Goal: Task Accomplishment & Management: Use online tool/utility

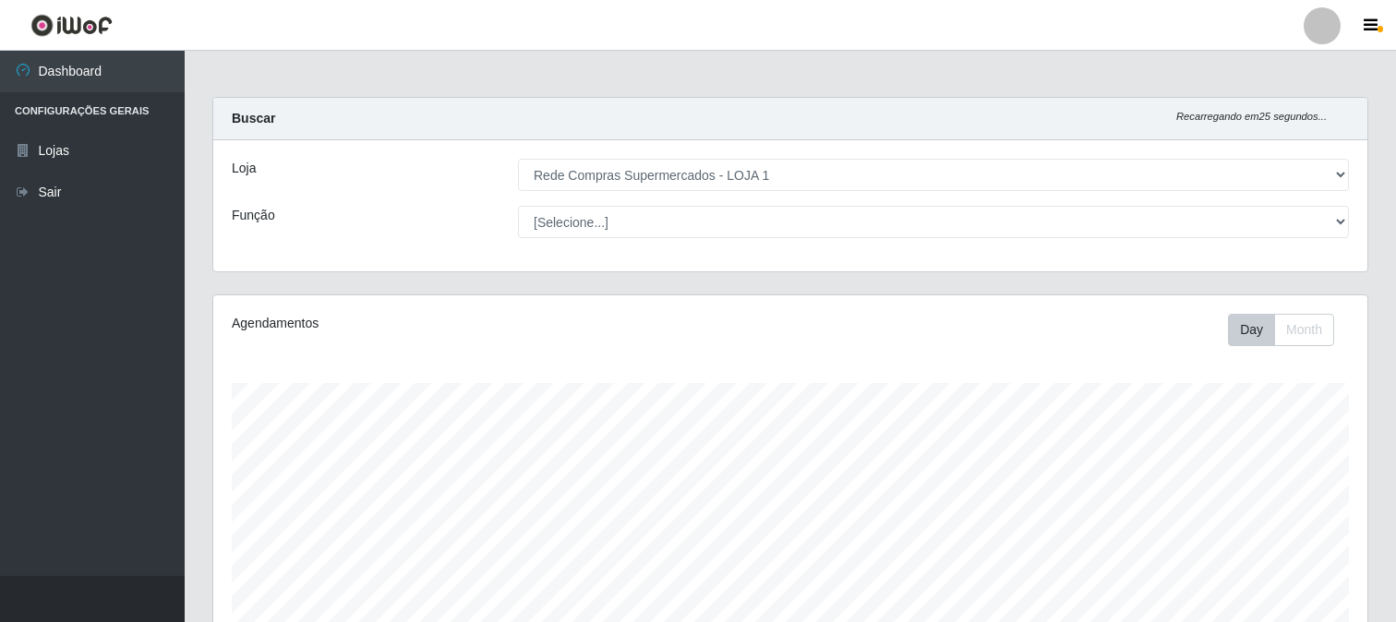
select select "158"
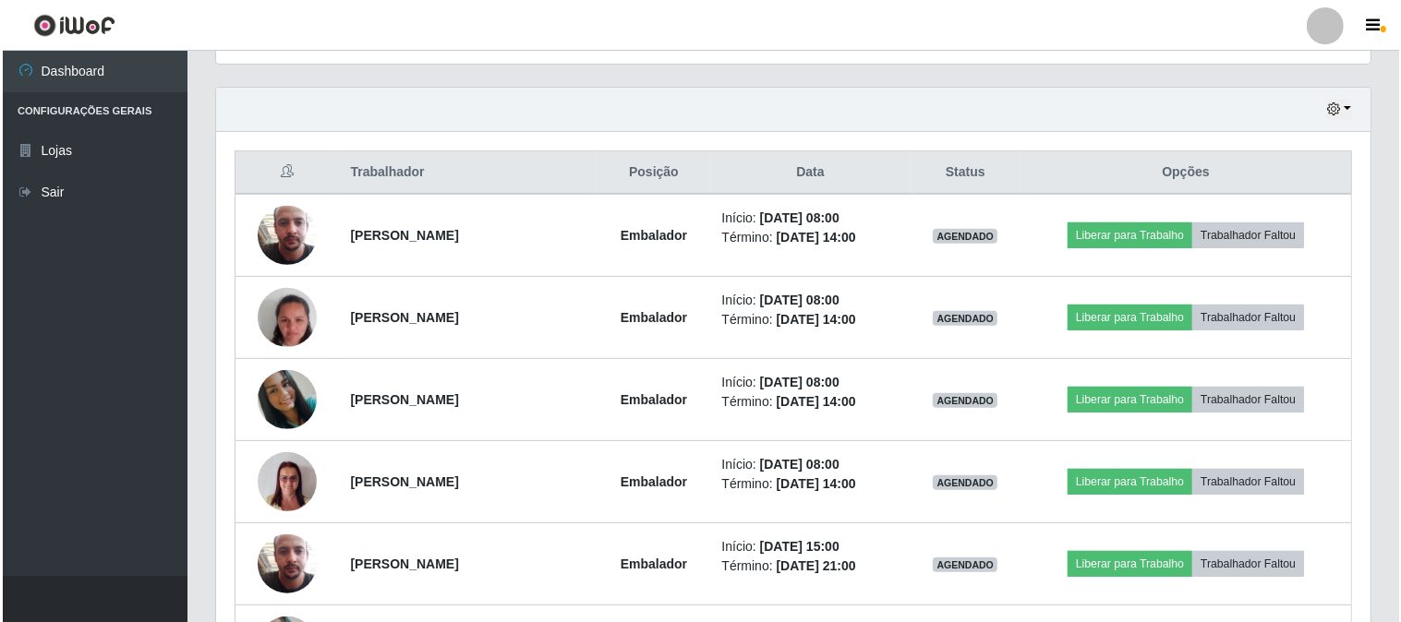
scroll to position [382, 1154]
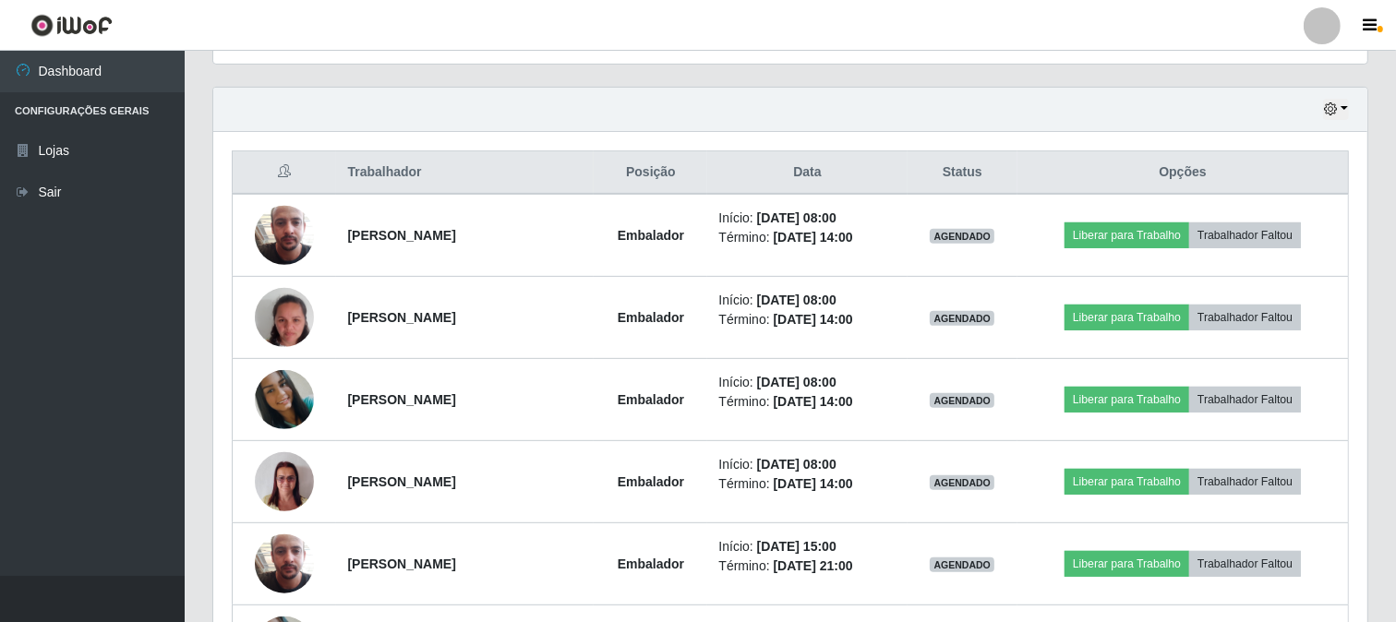
drag, startPoint x: 1300, startPoint y: 140, endPoint x: 1276, endPoint y: 139, distance: 24.1
click at [1300, 140] on div "Trabalhador Posição Data Status Opções [PERSON_NAME] Início: [DATE] 08:00 Térmi…" at bounding box center [790, 501] width 1154 height 739
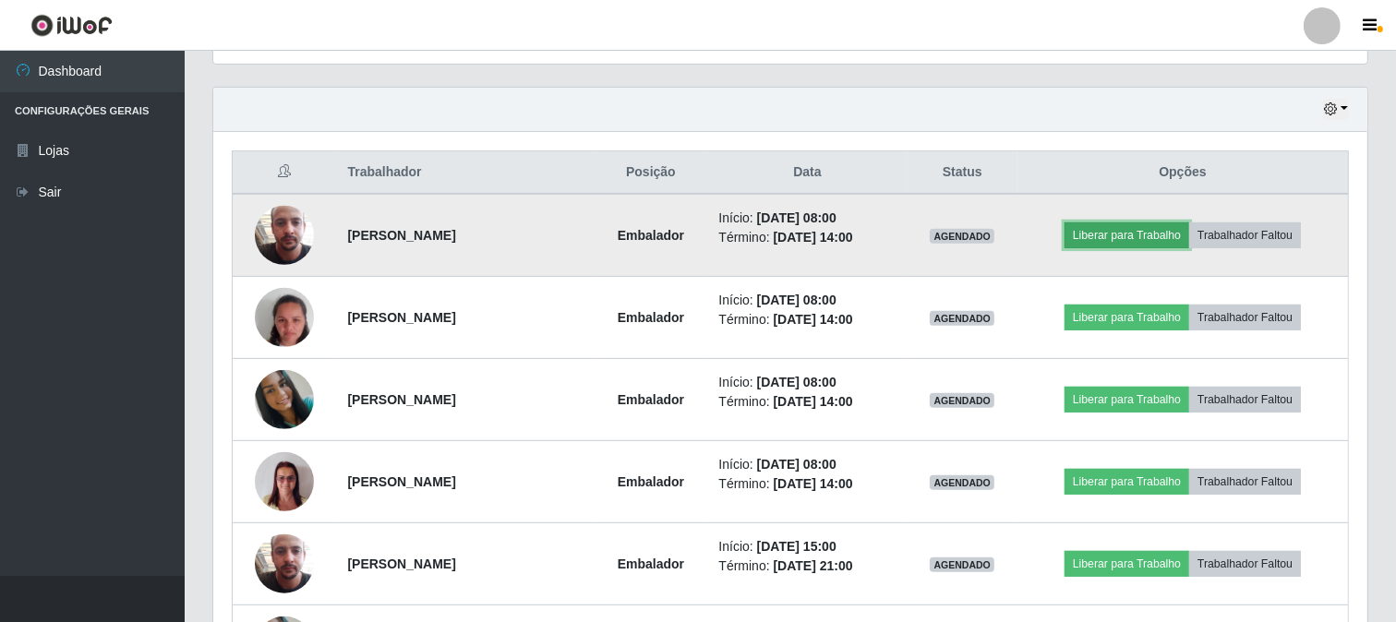
click at [1141, 236] on button "Liberar para Trabalho" at bounding box center [1127, 236] width 125 height 26
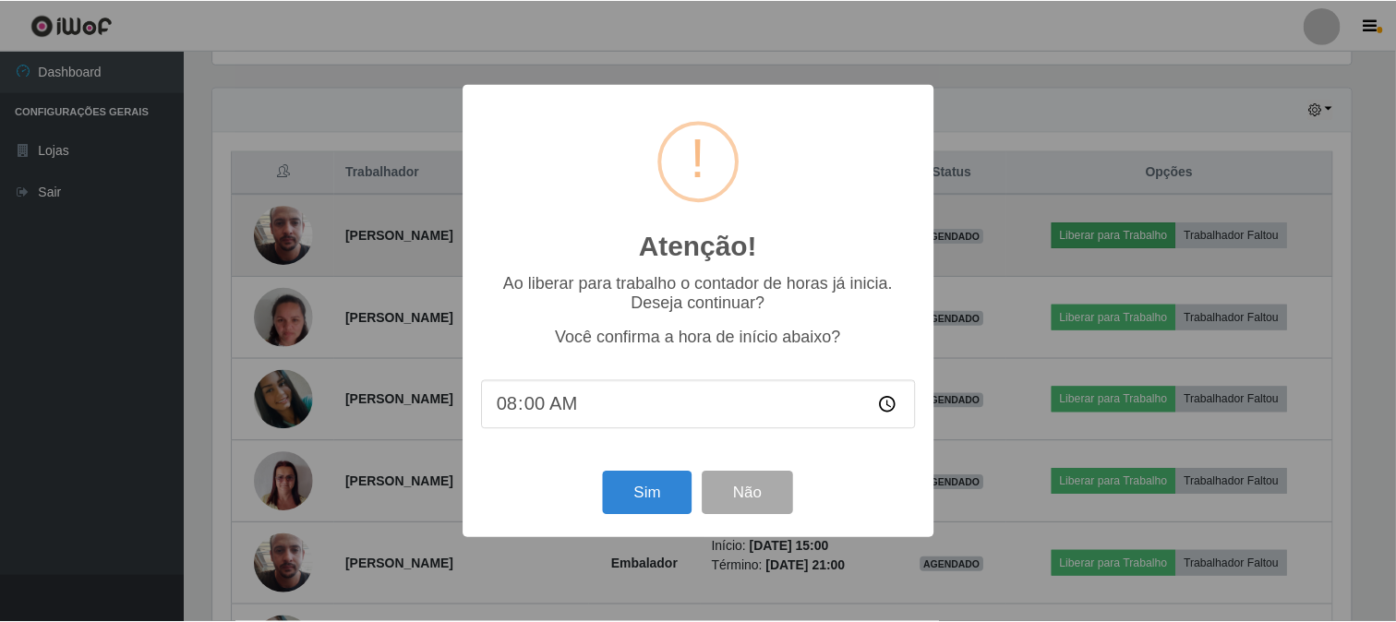
scroll to position [382, 1142]
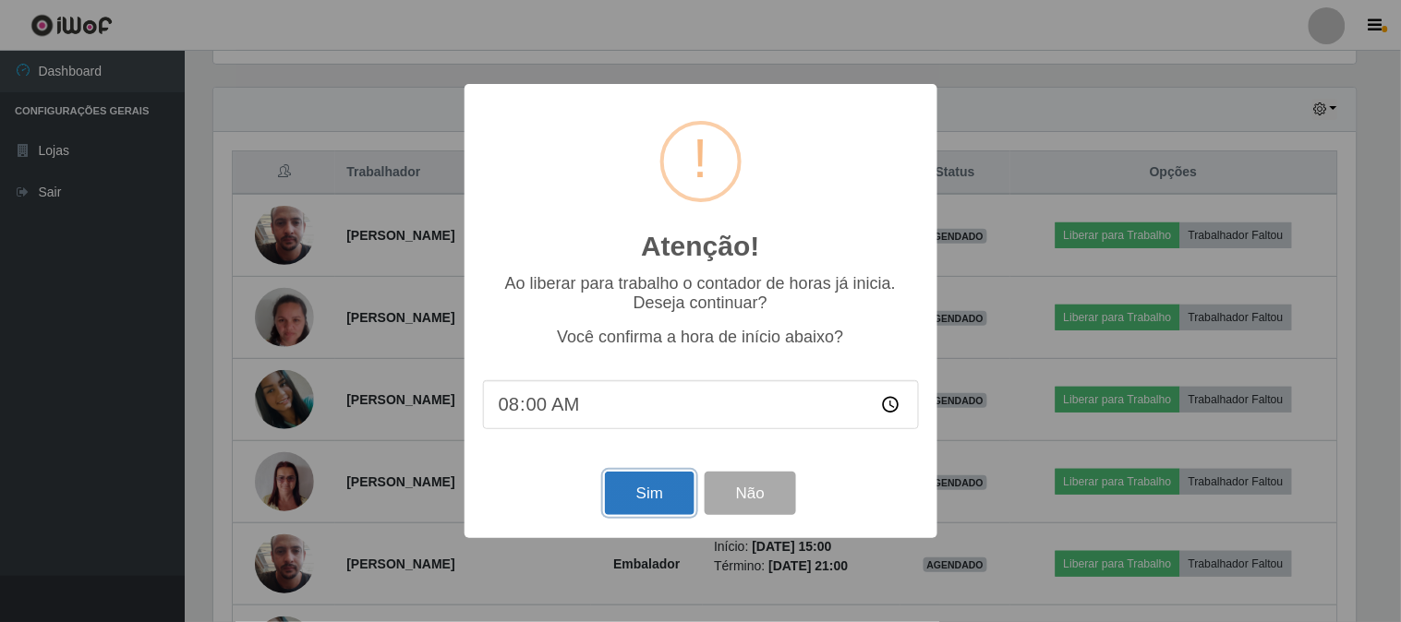
click at [640, 475] on button "Sim" at bounding box center [650, 493] width 90 height 43
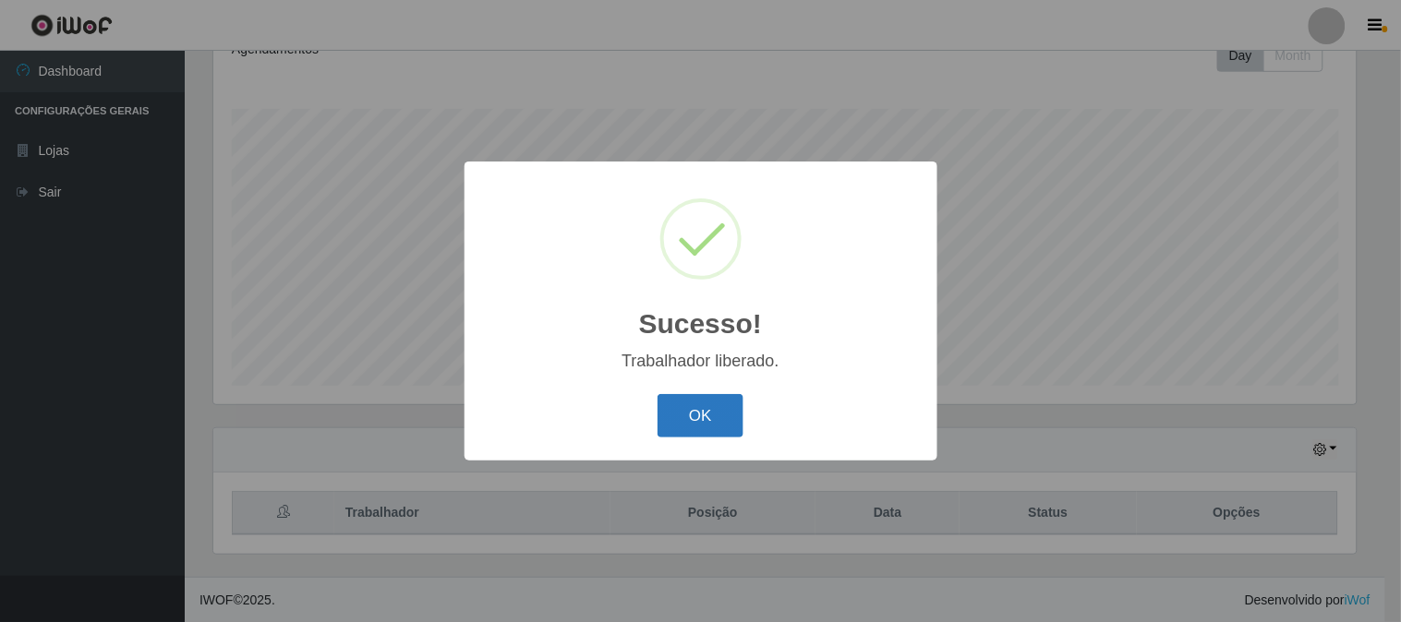
click at [730, 416] on button "OK" at bounding box center [701, 415] width 86 height 43
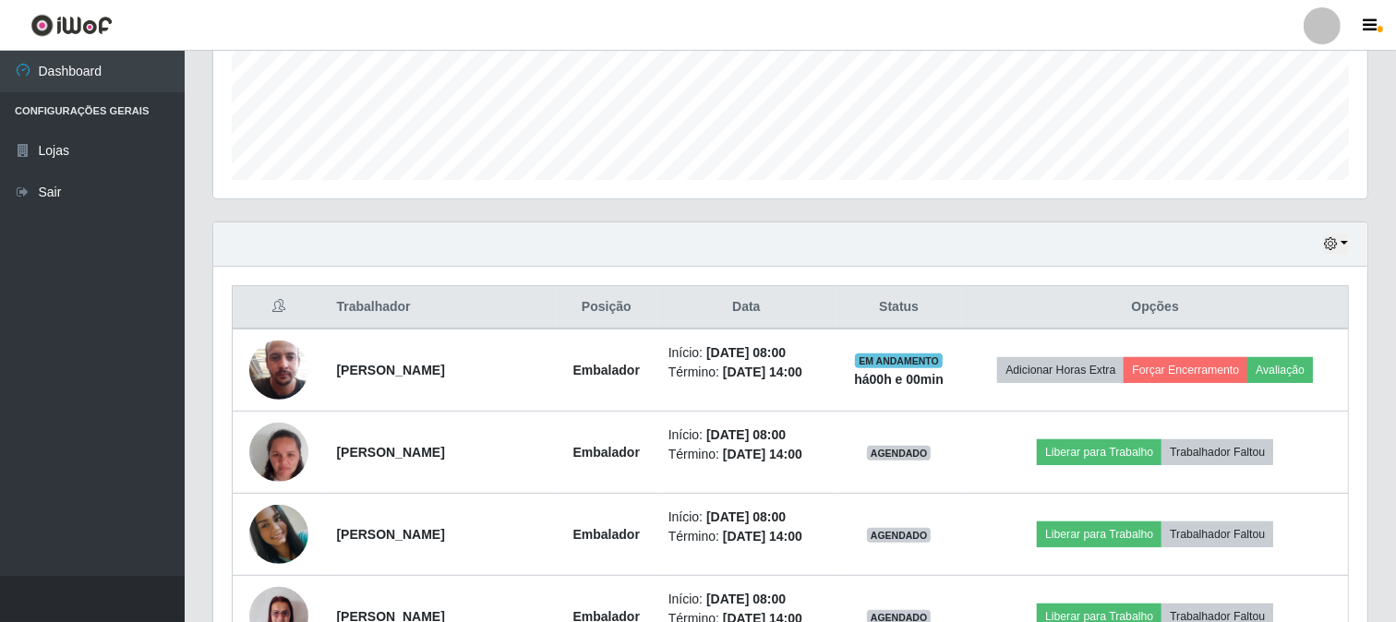
scroll to position [583, 0]
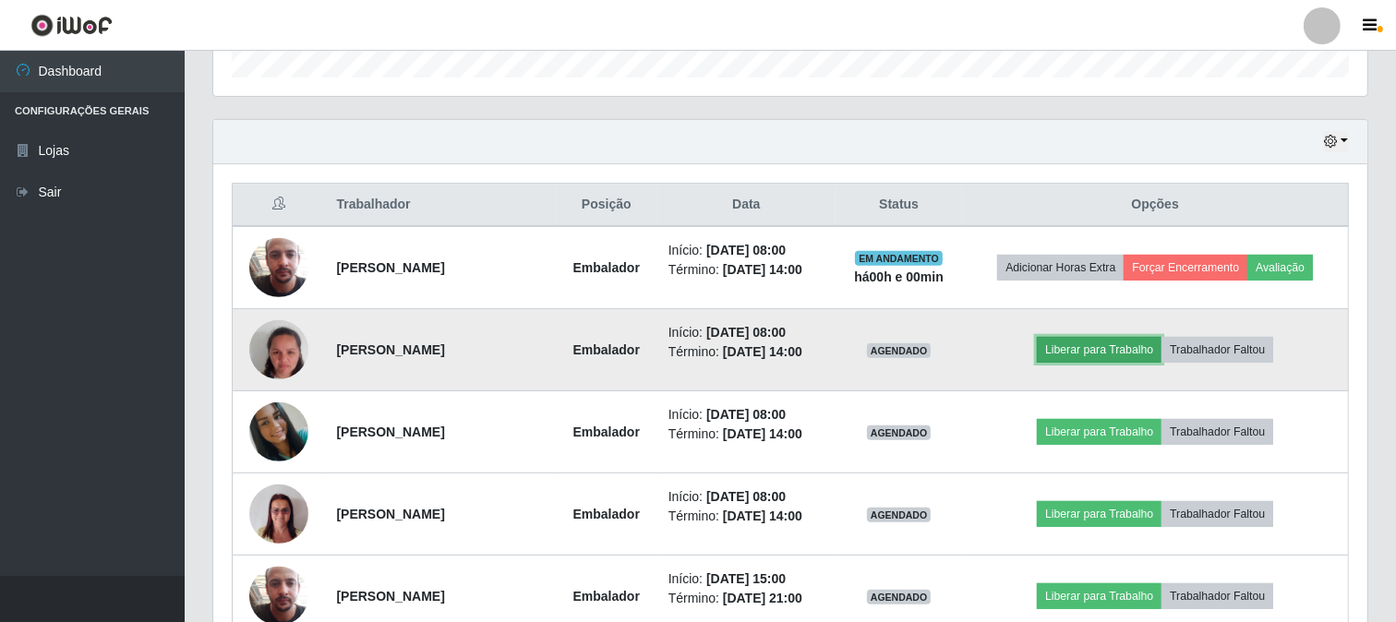
click at [1116, 340] on button "Liberar para Trabalho" at bounding box center [1099, 350] width 125 height 26
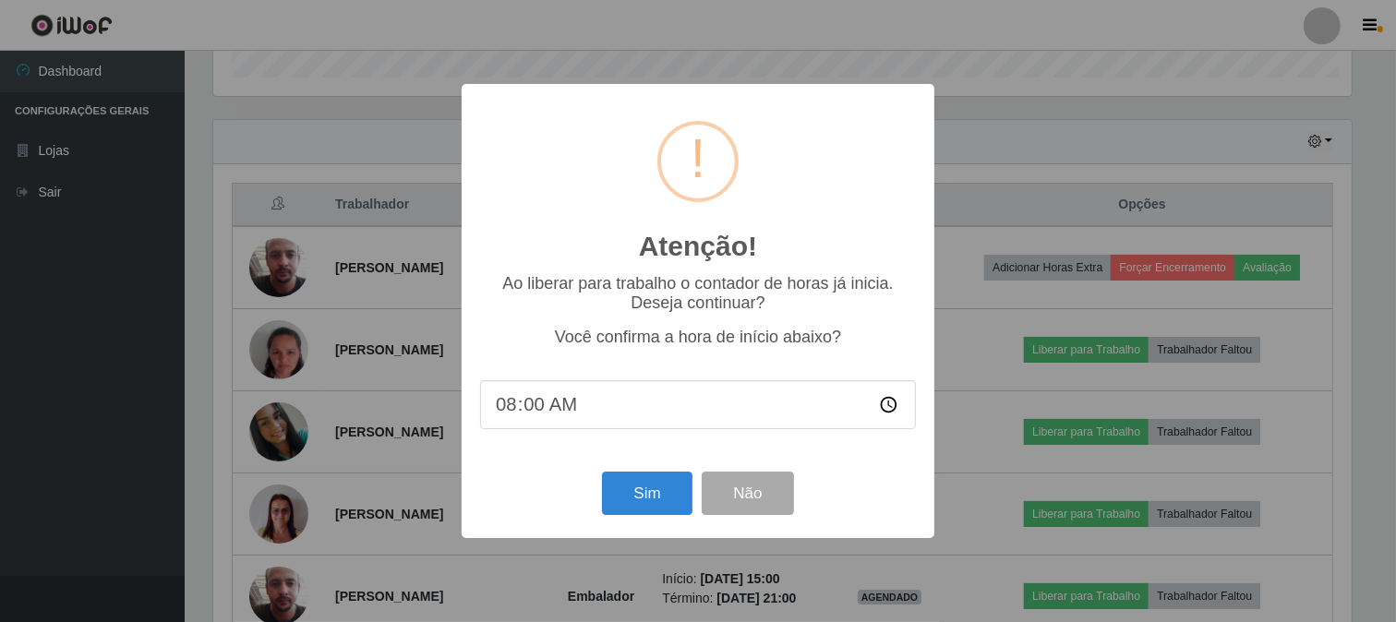
scroll to position [382, 1142]
click at [647, 501] on button "Sim" at bounding box center [650, 493] width 90 height 43
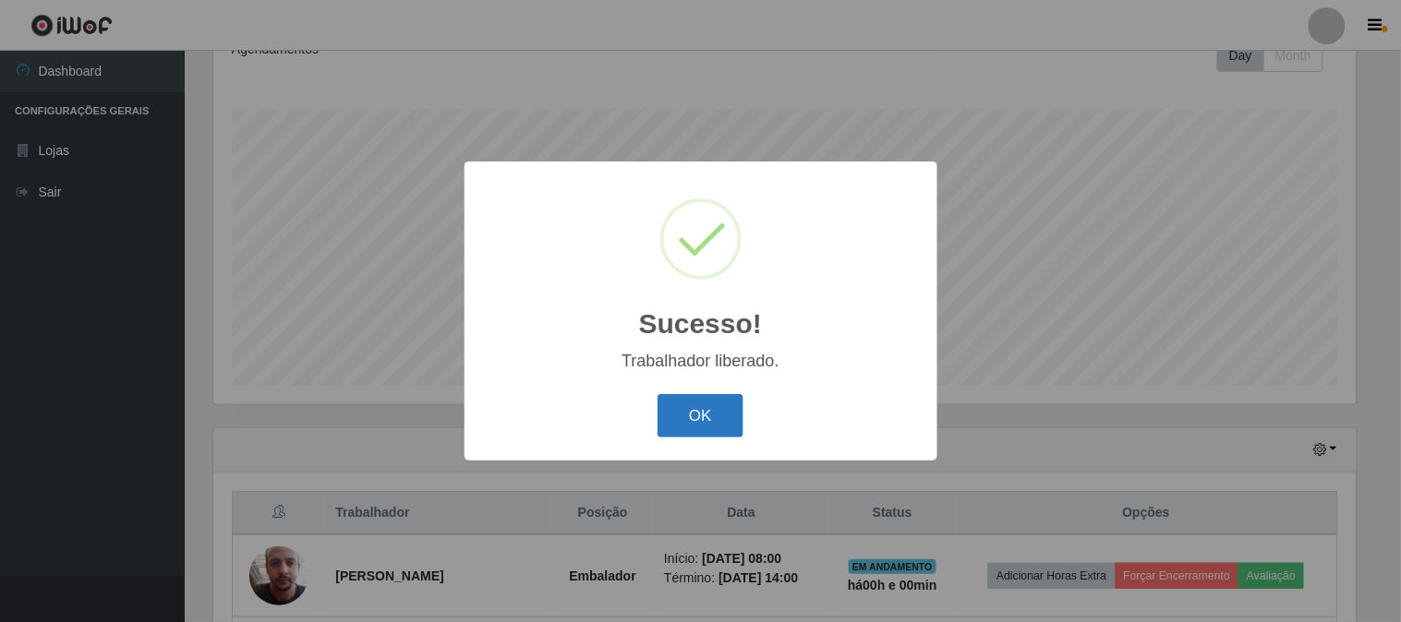
click at [706, 427] on button "OK" at bounding box center [701, 415] width 86 height 43
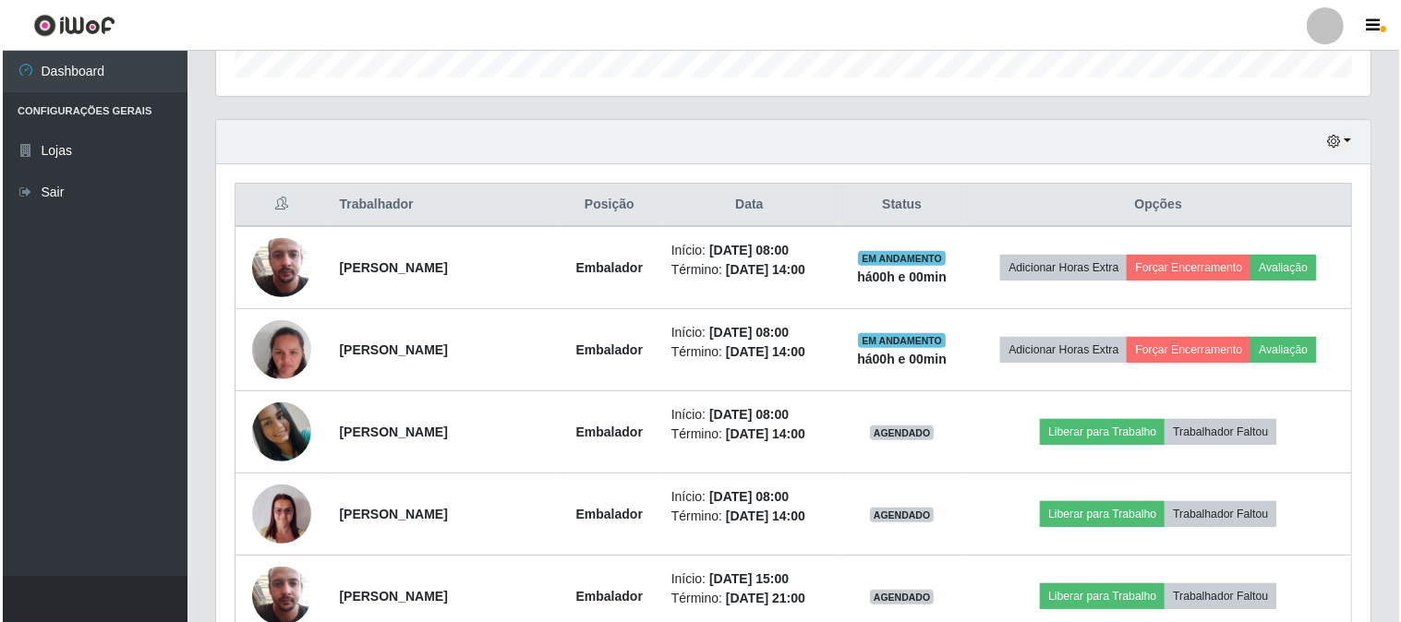
scroll to position [685, 0]
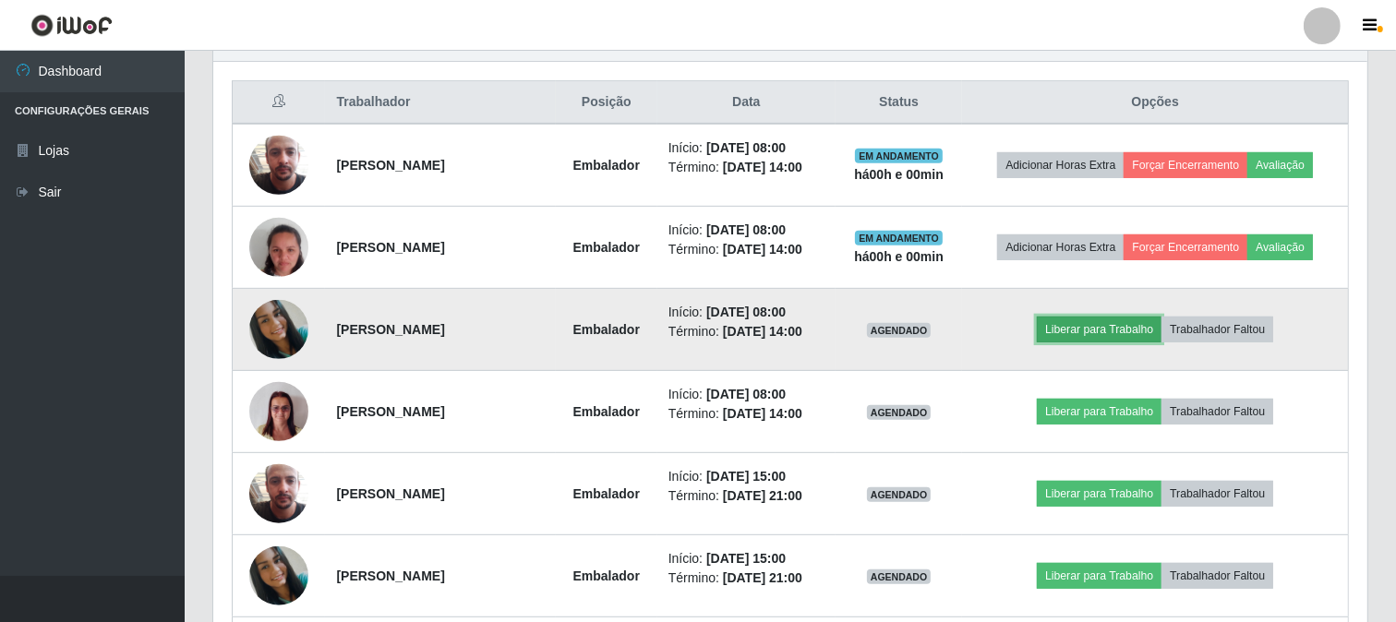
click at [1110, 332] on button "Liberar para Trabalho" at bounding box center [1099, 330] width 125 height 26
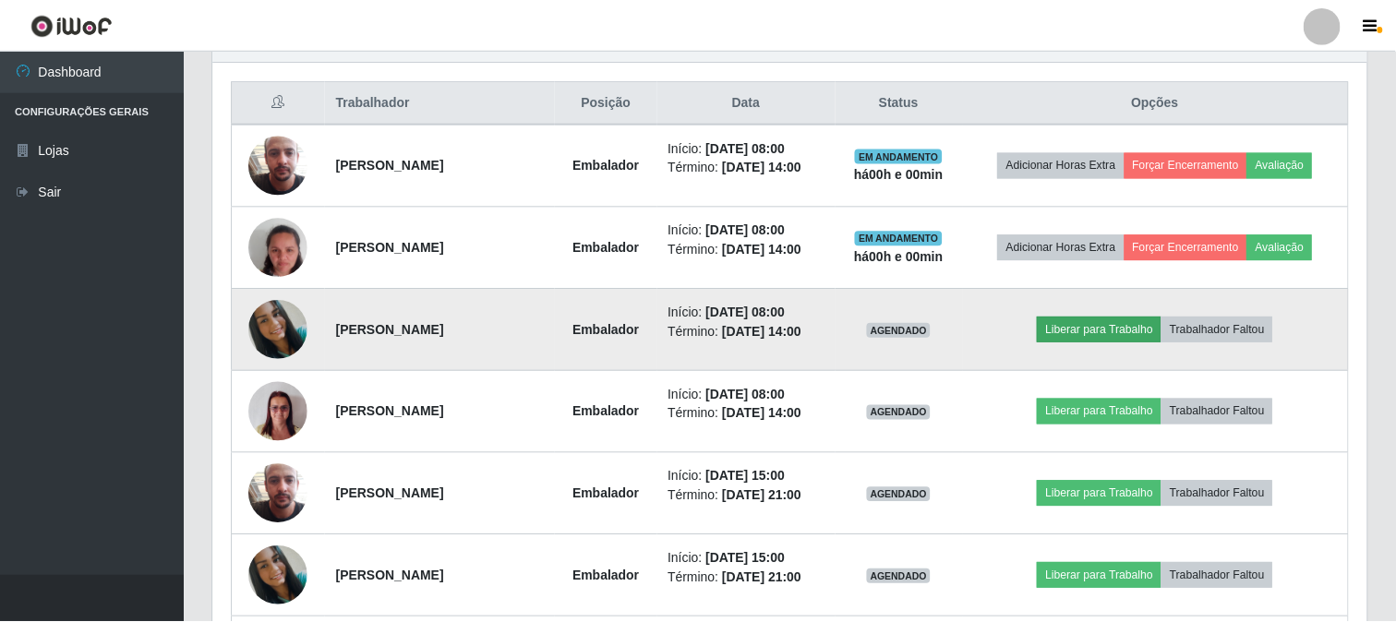
scroll to position [382, 1142]
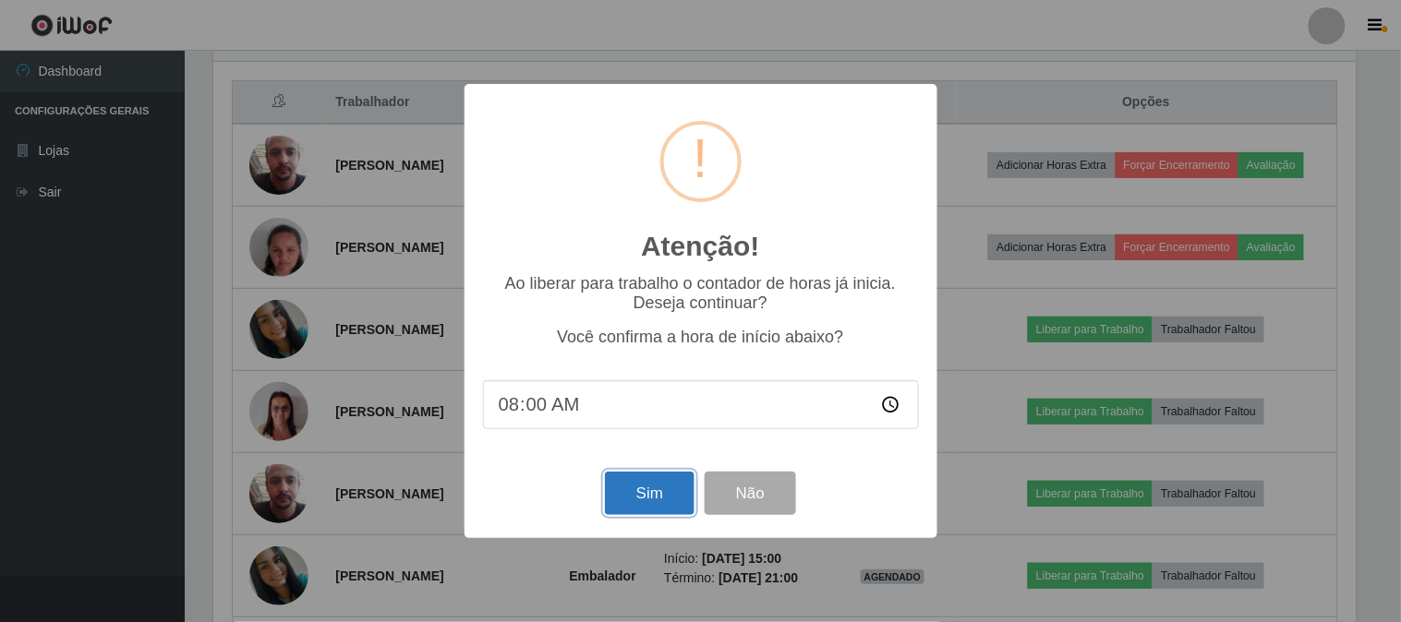
click at [662, 502] on button "Sim" at bounding box center [650, 493] width 90 height 43
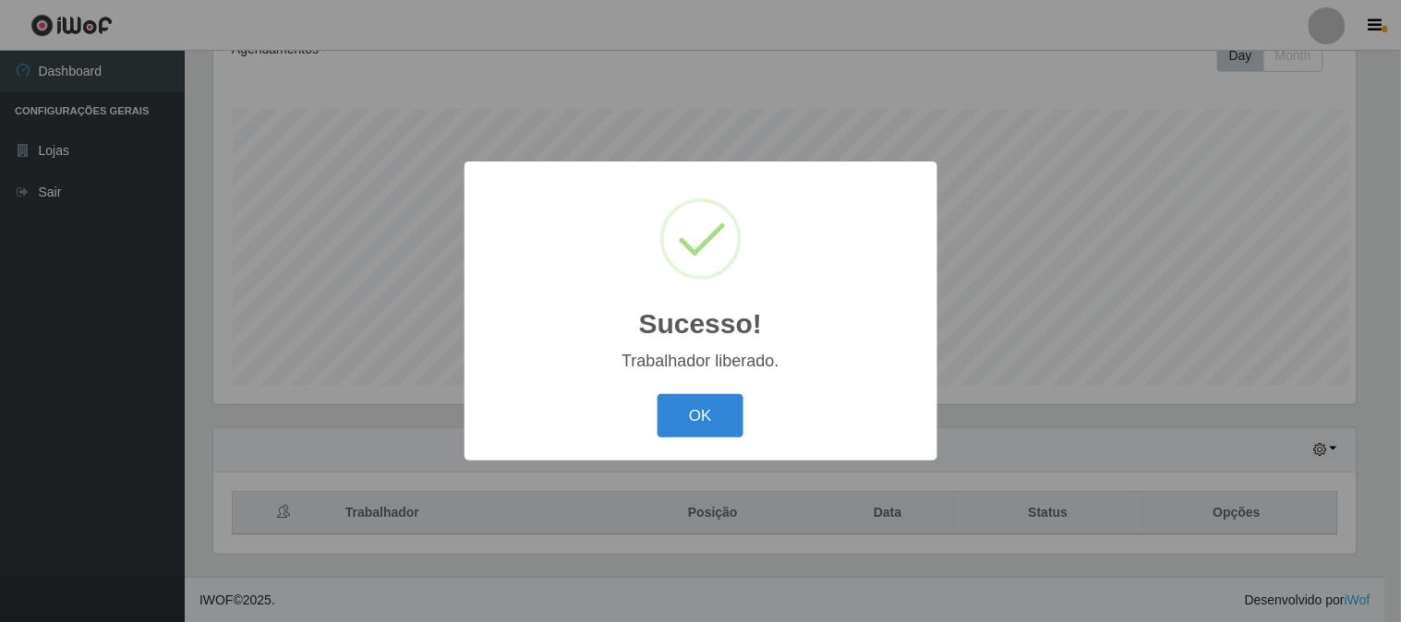
scroll to position [0, 0]
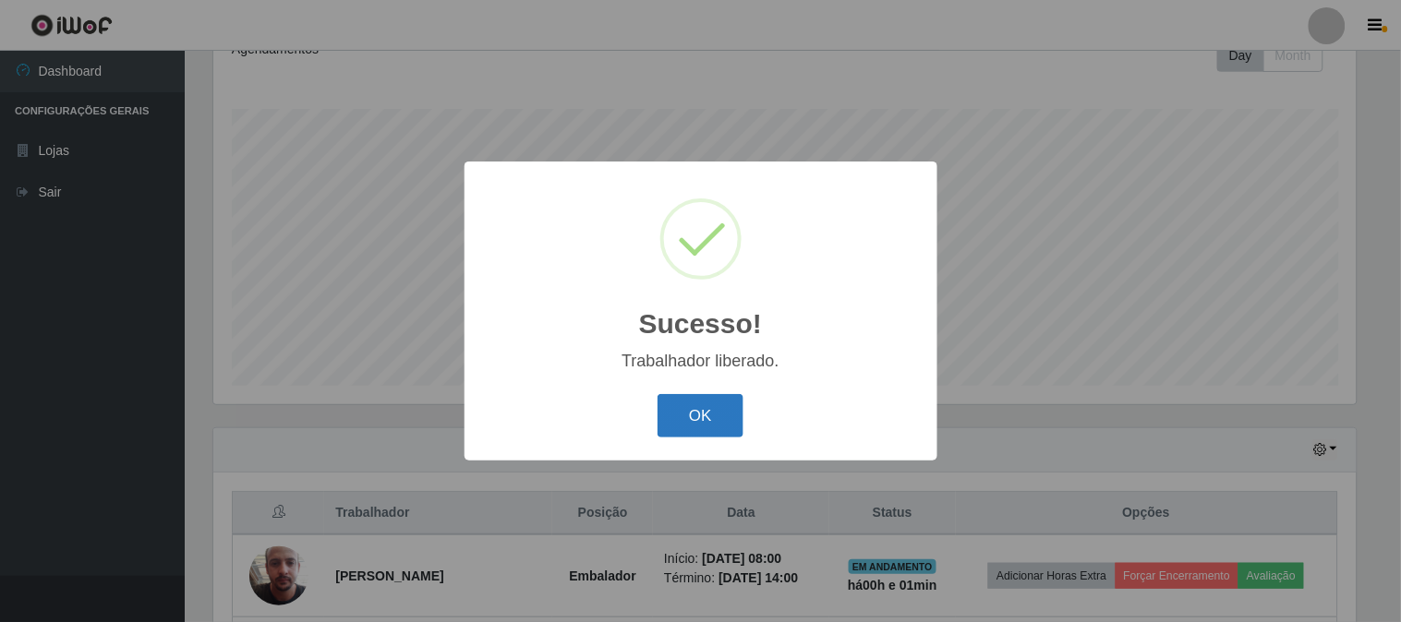
click at [707, 430] on button "OK" at bounding box center [701, 415] width 86 height 43
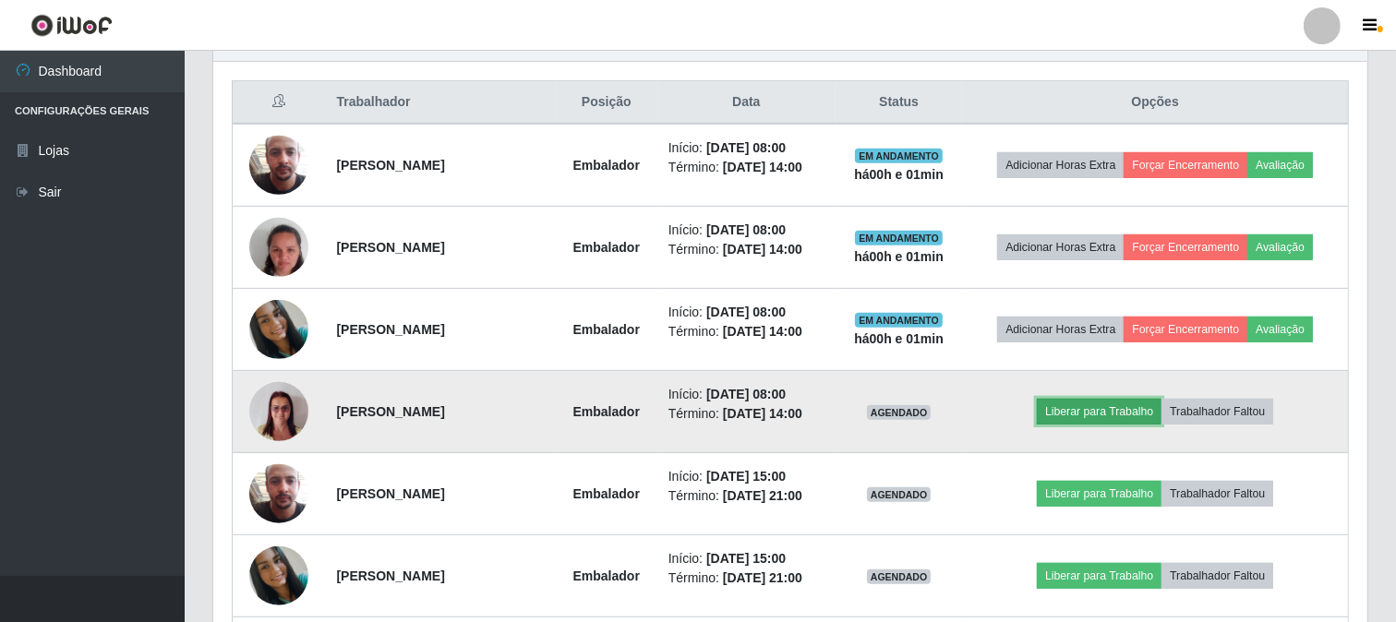
click at [1083, 410] on button "Liberar para Trabalho" at bounding box center [1099, 412] width 125 height 26
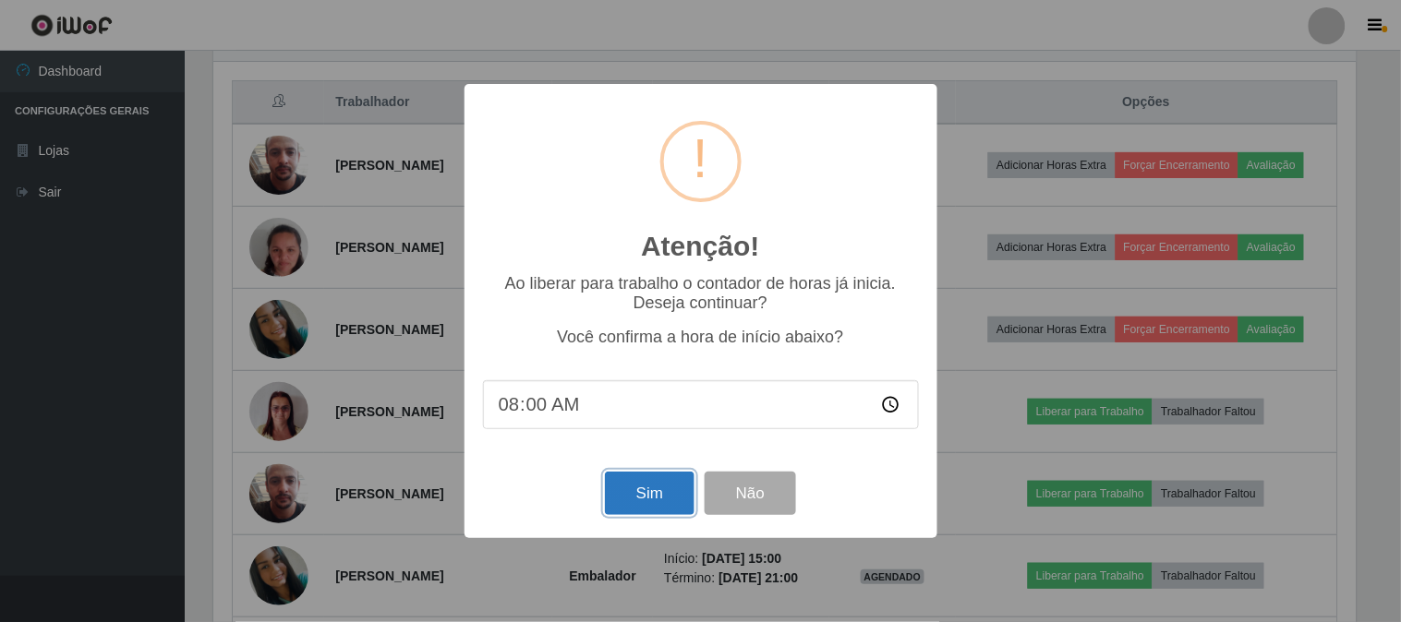
click at [631, 490] on button "Sim" at bounding box center [650, 493] width 90 height 43
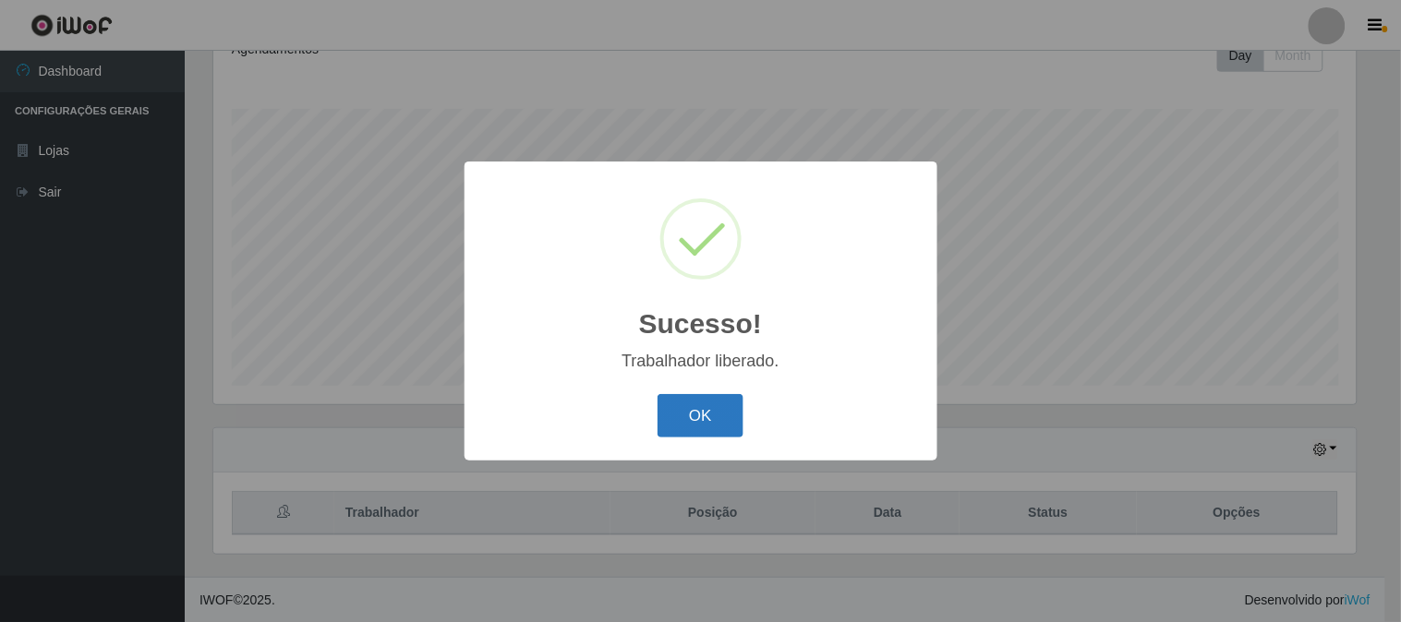
click at [686, 427] on button "OK" at bounding box center [701, 415] width 86 height 43
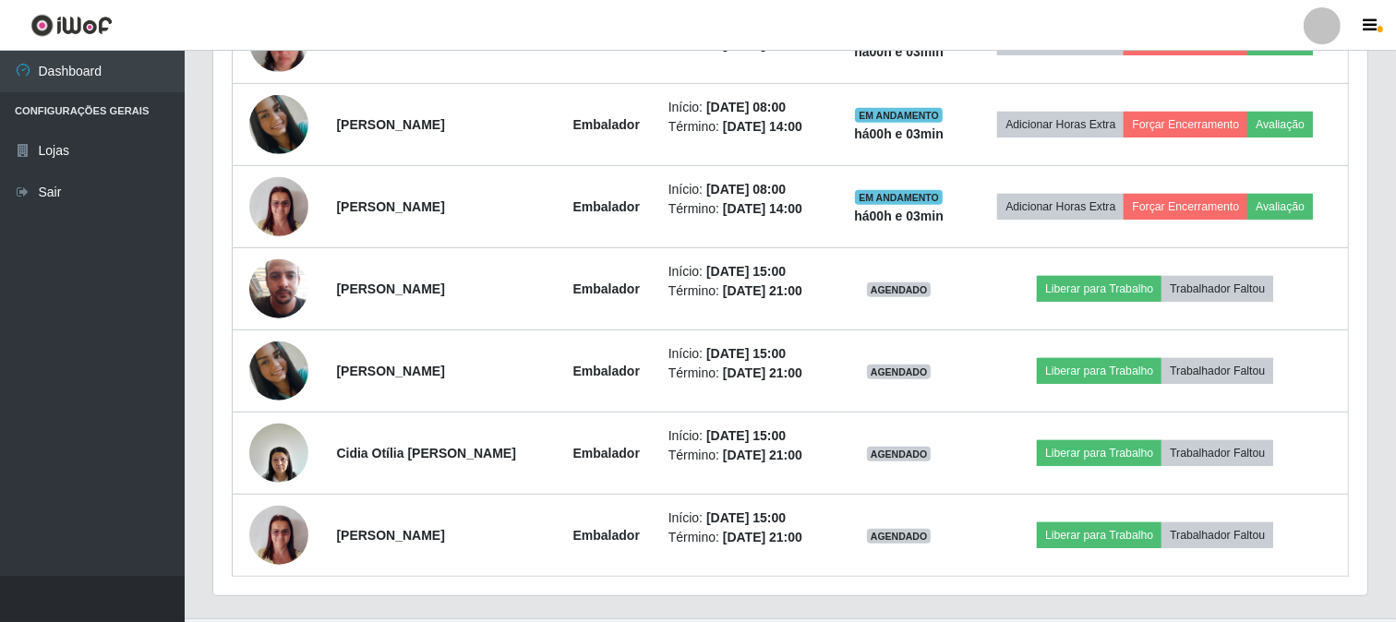
scroll to position [934, 0]
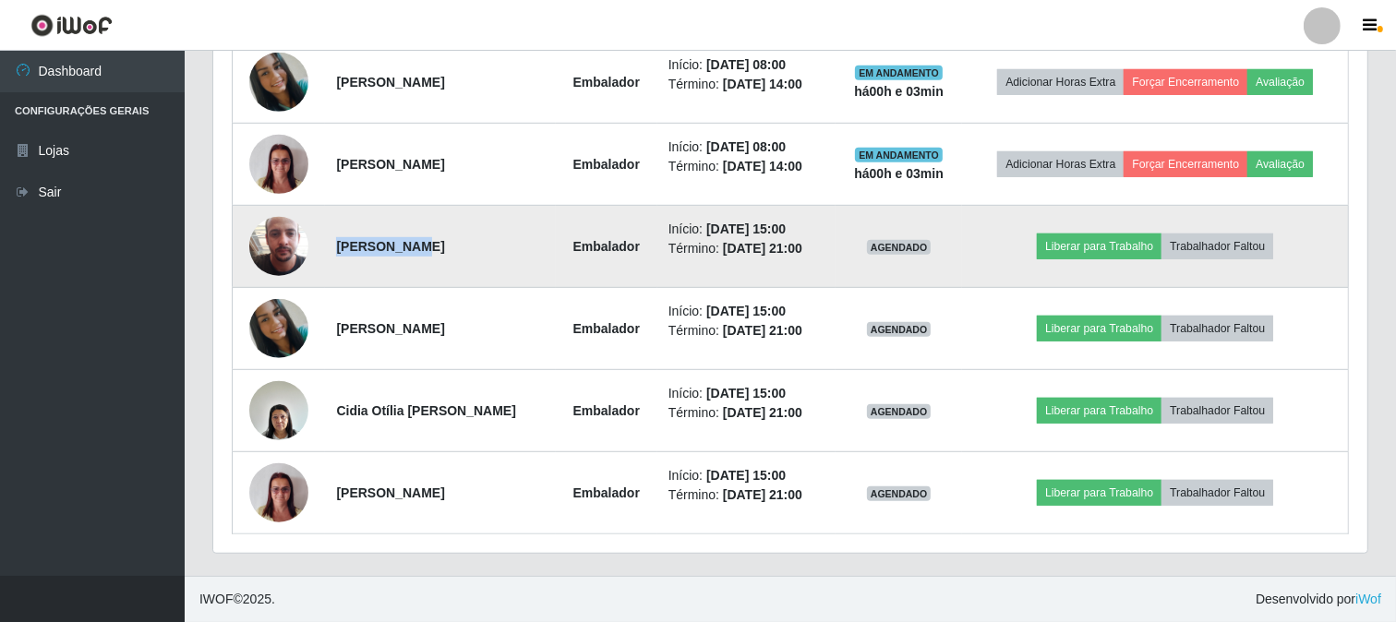
drag, startPoint x: 330, startPoint y: 242, endPoint x: 412, endPoint y: 253, distance: 82.9
click at [411, 253] on strong "[PERSON_NAME]" at bounding box center [390, 246] width 108 height 15
drag, startPoint x: 425, startPoint y: 250, endPoint x: 488, endPoint y: 251, distance: 62.8
click at [444, 251] on strong "[PERSON_NAME]" at bounding box center [390, 246] width 108 height 15
click at [490, 249] on td "[PERSON_NAME]" at bounding box center [440, 247] width 230 height 82
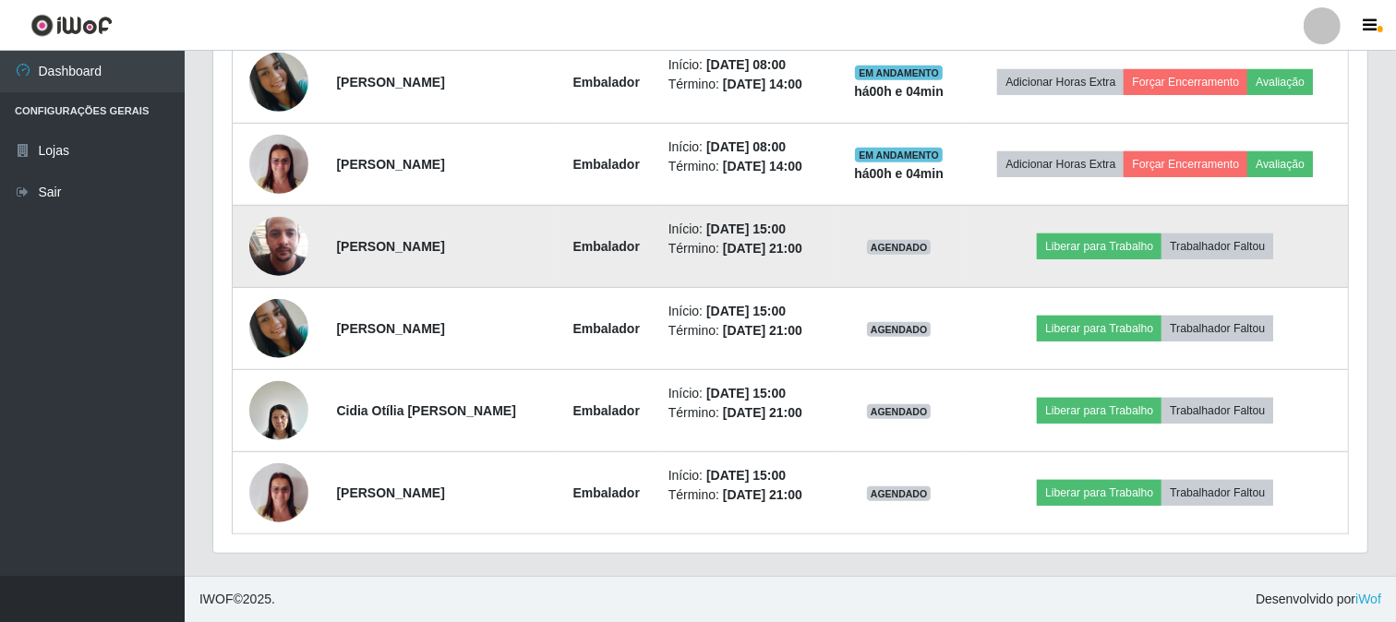
drag, startPoint x: 497, startPoint y: 240, endPoint x: 333, endPoint y: 208, distance: 166.6
click at [325, 235] on td "[PERSON_NAME]" at bounding box center [440, 247] width 230 height 82
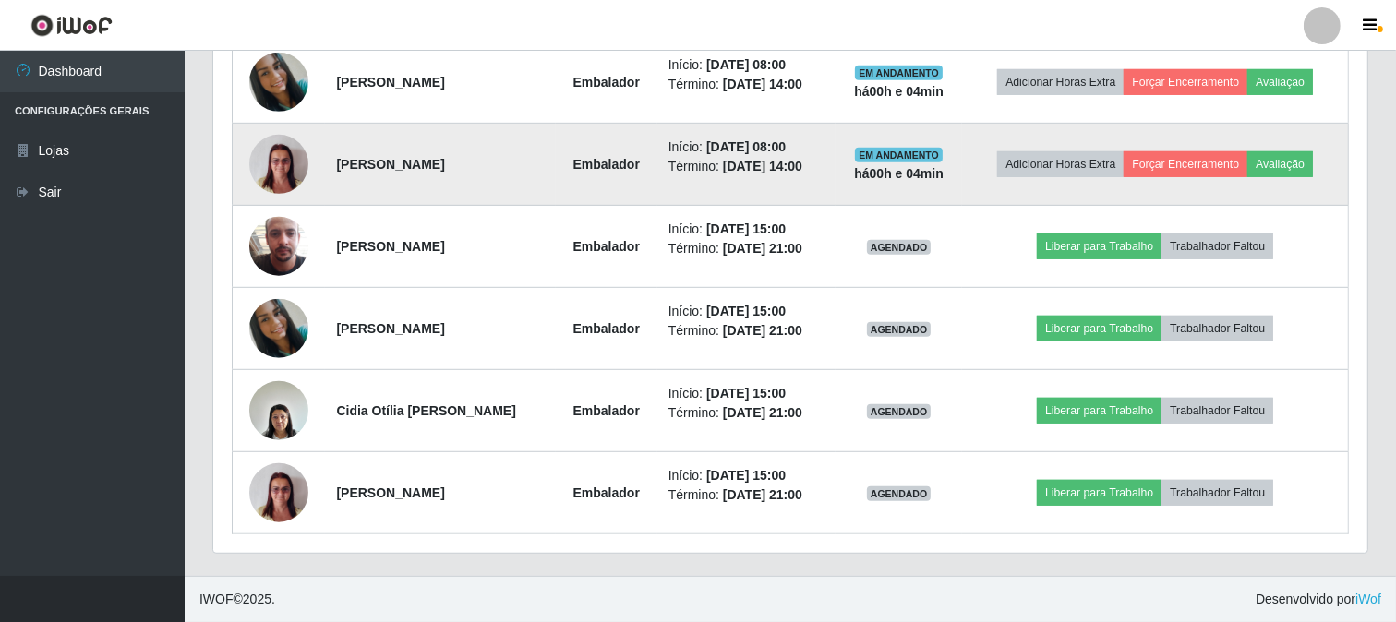
click at [338, 201] on td "[PERSON_NAME]" at bounding box center [440, 165] width 230 height 82
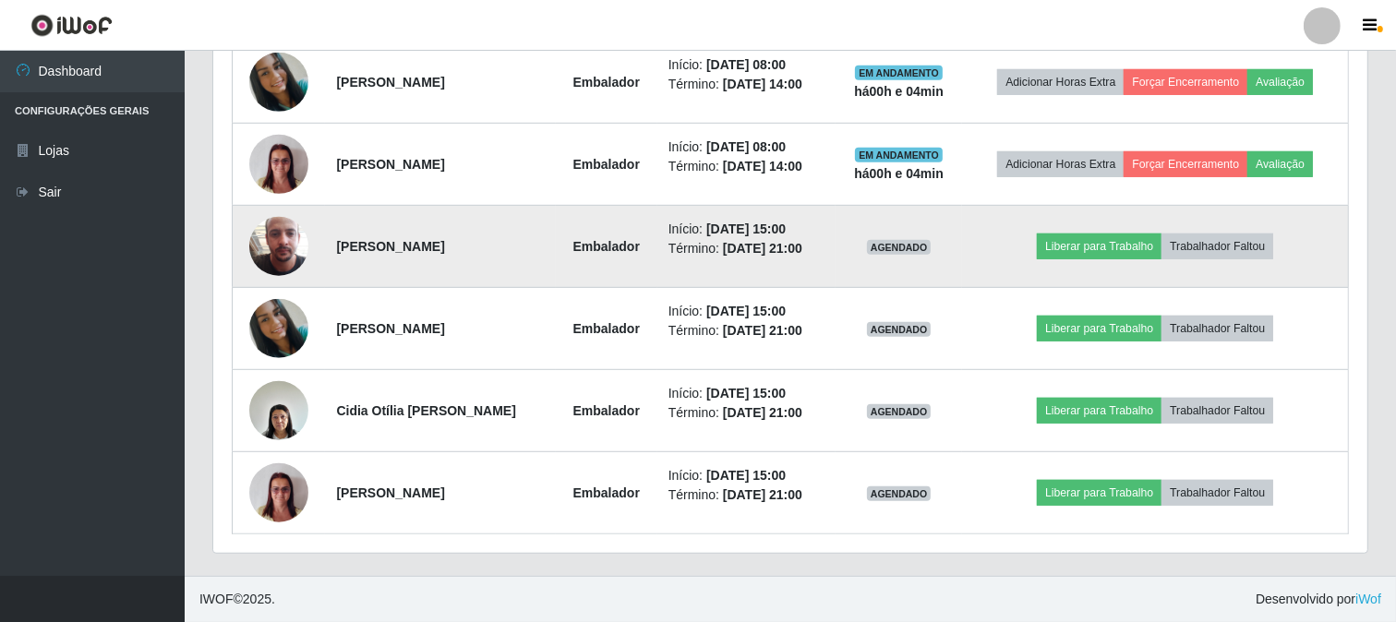
drag, startPoint x: 486, startPoint y: 243, endPoint x: 542, endPoint y: 254, distance: 57.4
click at [543, 268] on td "[PERSON_NAME]" at bounding box center [440, 247] width 230 height 82
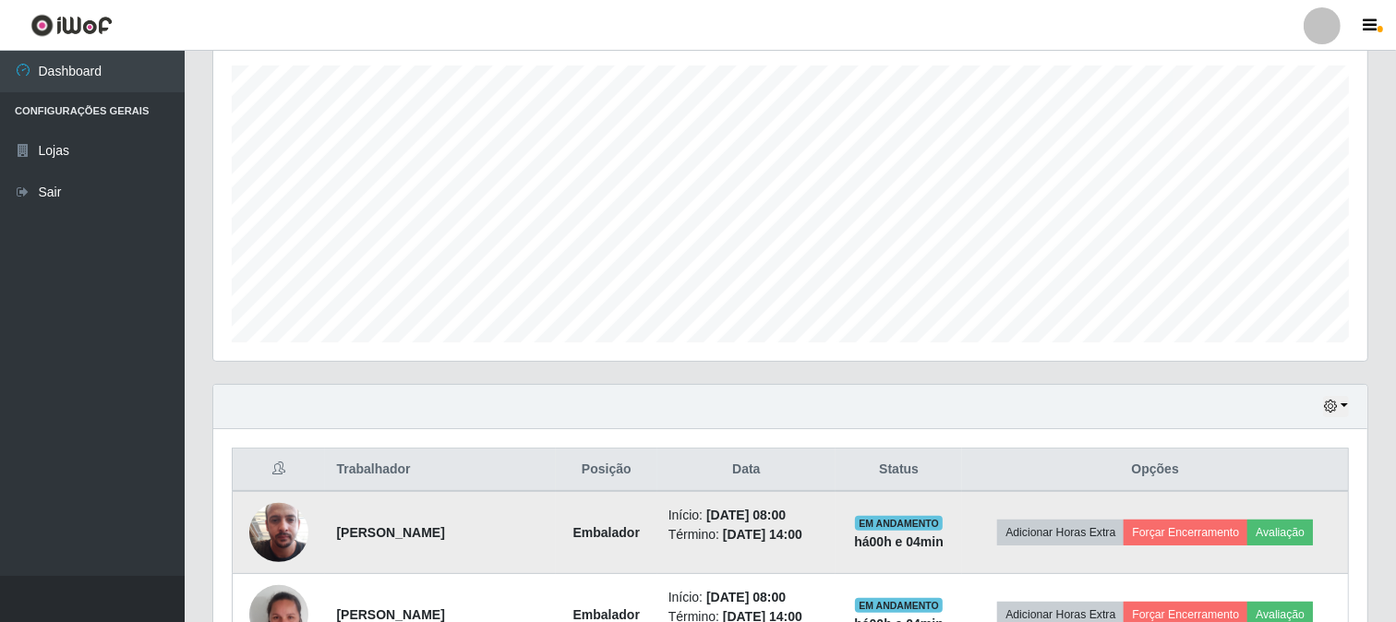
scroll to position [10, 0]
